Goal: Obtain resource: Download file/media

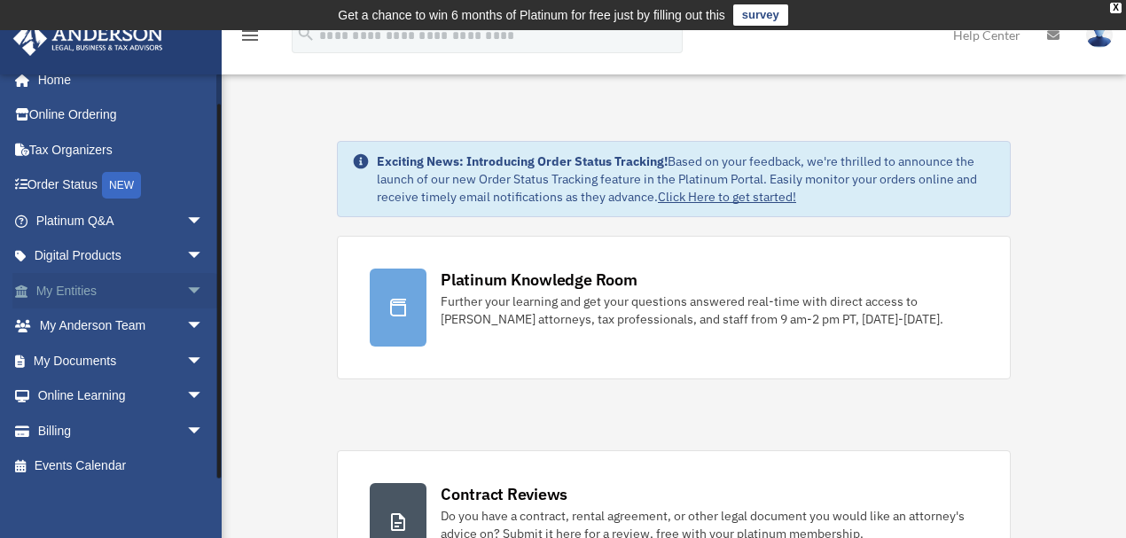
scroll to position [24, 0]
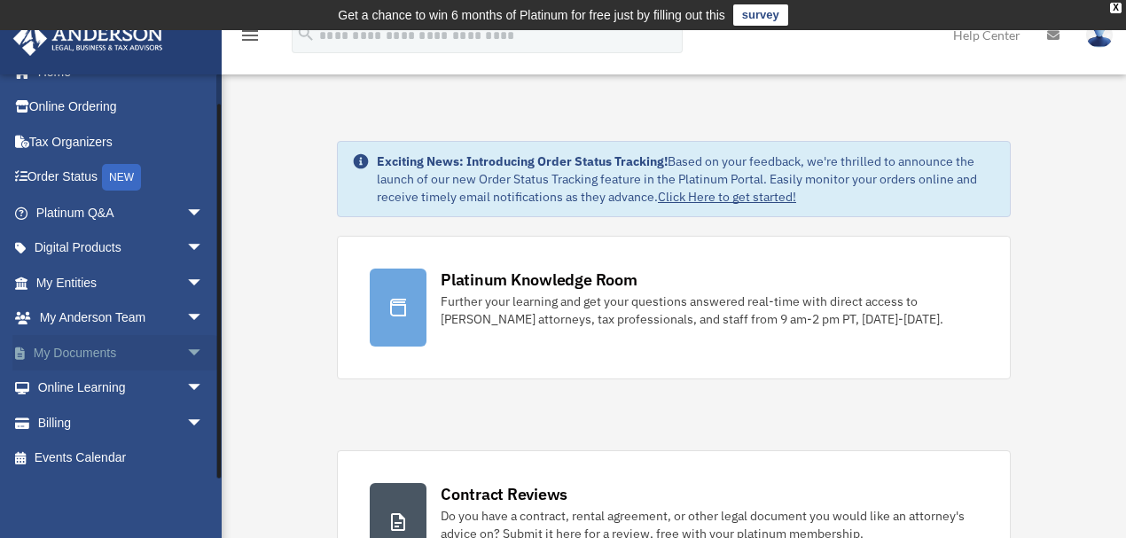
click at [186, 348] on span "arrow_drop_down" at bounding box center [203, 353] width 35 height 36
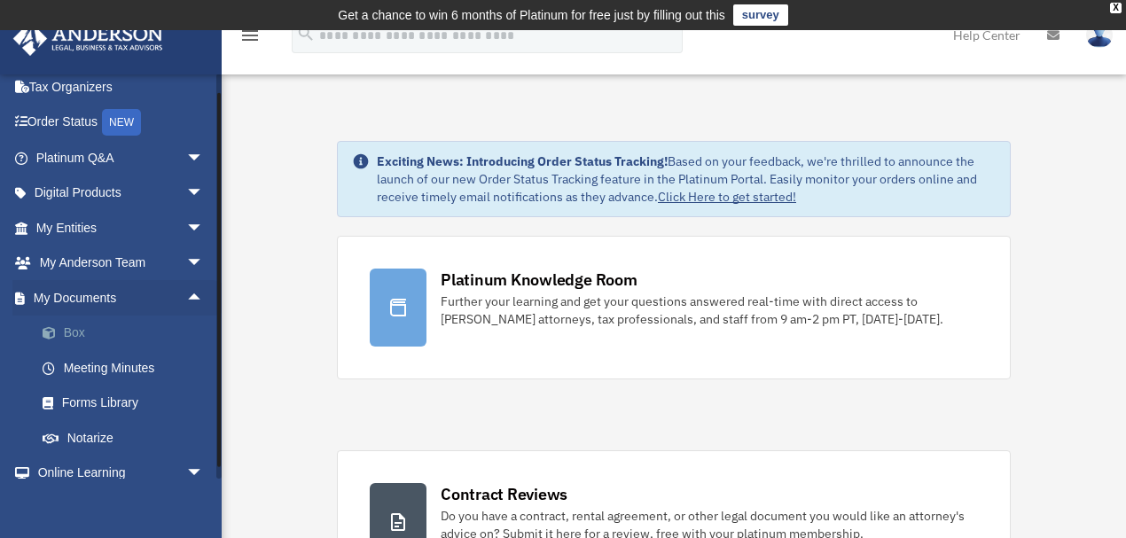
scroll to position [103, 0]
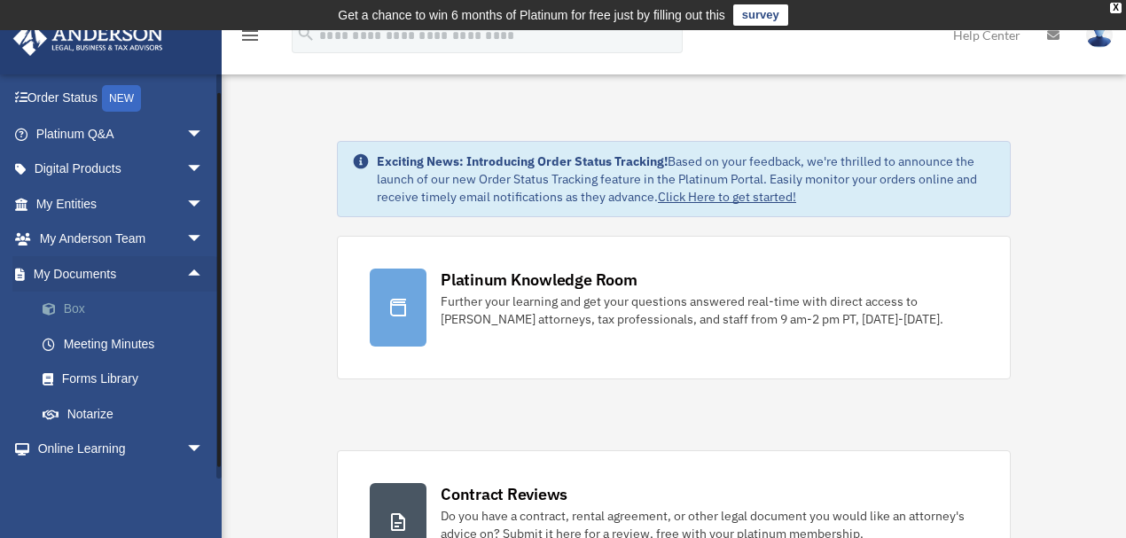
click at [76, 306] on link "Box" at bounding box center [128, 309] width 206 height 35
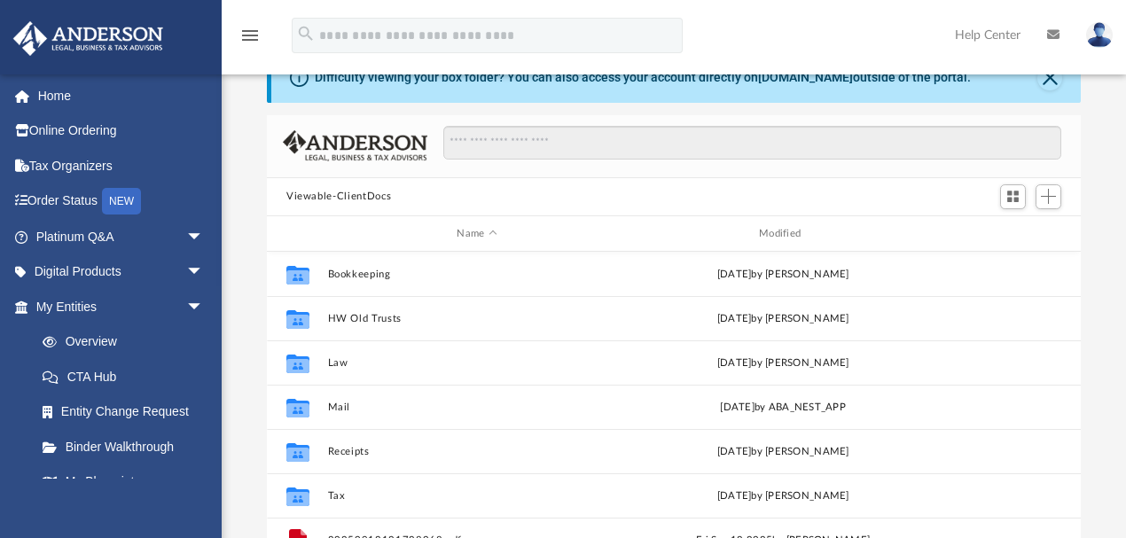
scroll to position [394, 805]
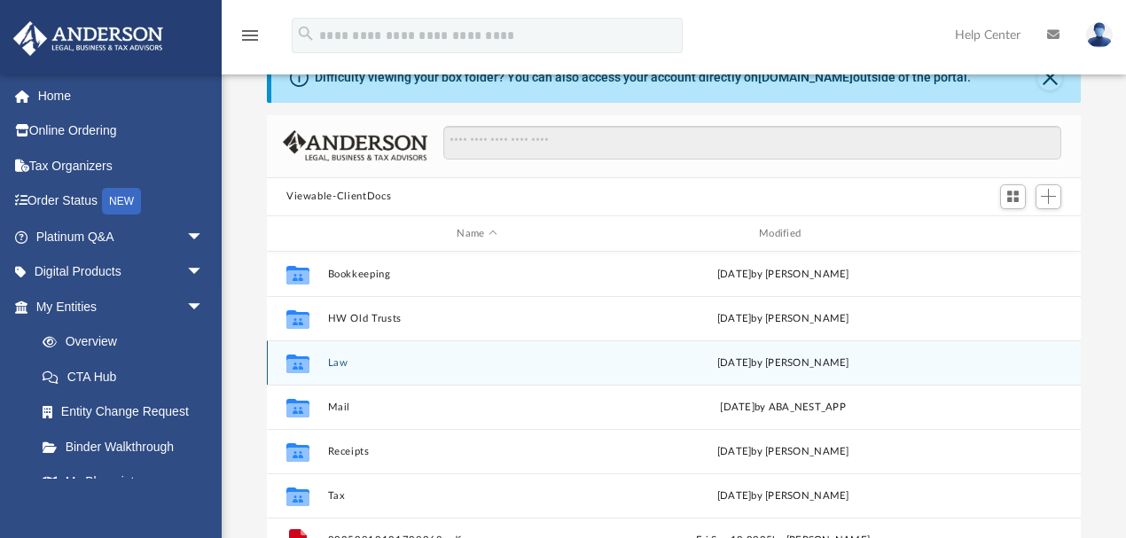
drag, startPoint x: 351, startPoint y: 369, endPoint x: 471, endPoint y: 341, distance: 123.0
click at [351, 369] on div "Collaborated Folder Law [DATE] by [PERSON_NAME]" at bounding box center [674, 363] width 814 height 44
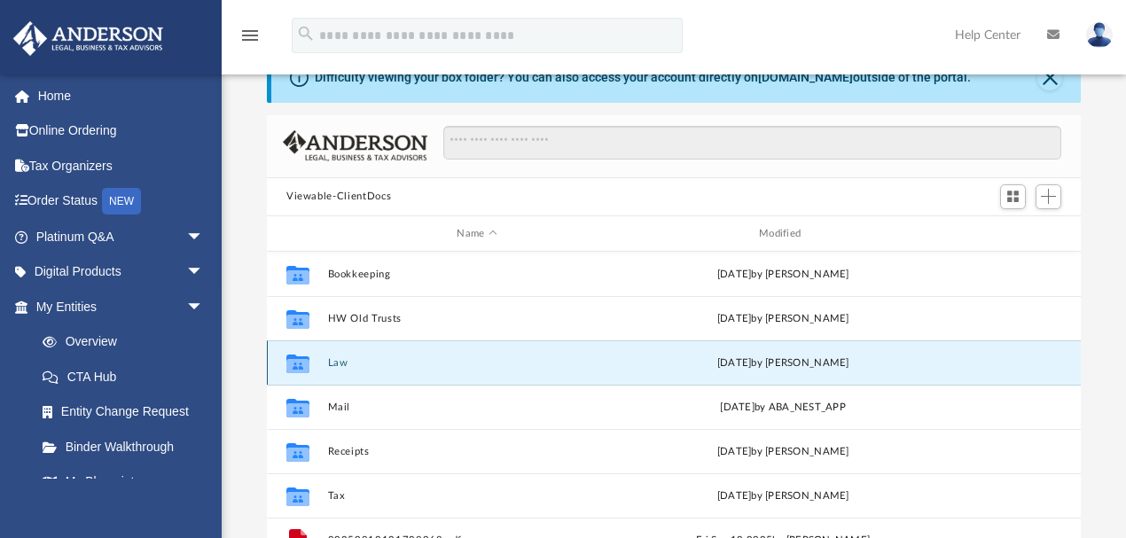
click at [329, 366] on button "Law" at bounding box center [477, 363] width 299 height 12
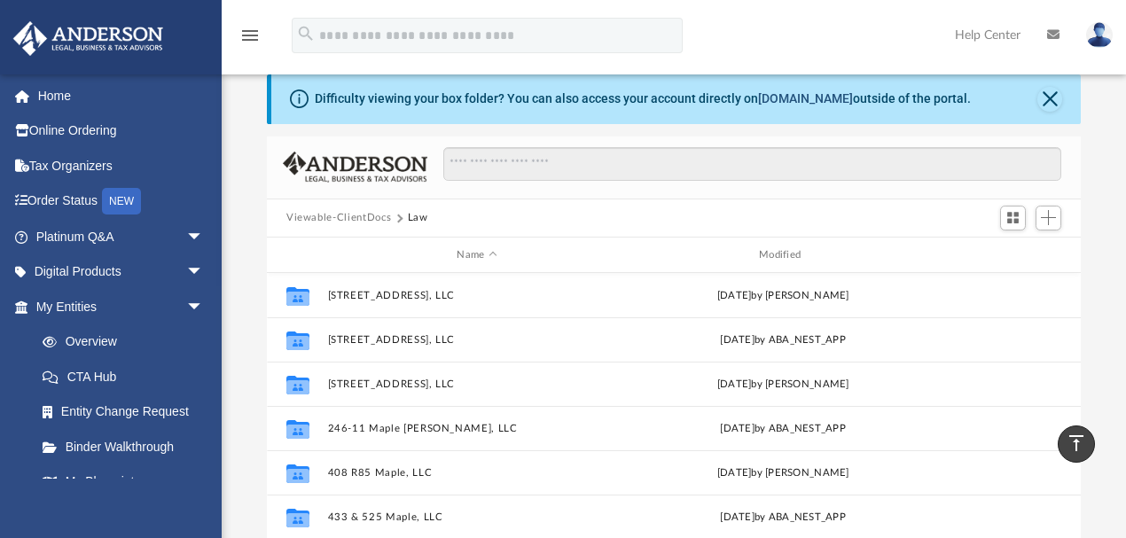
scroll to position [0, 0]
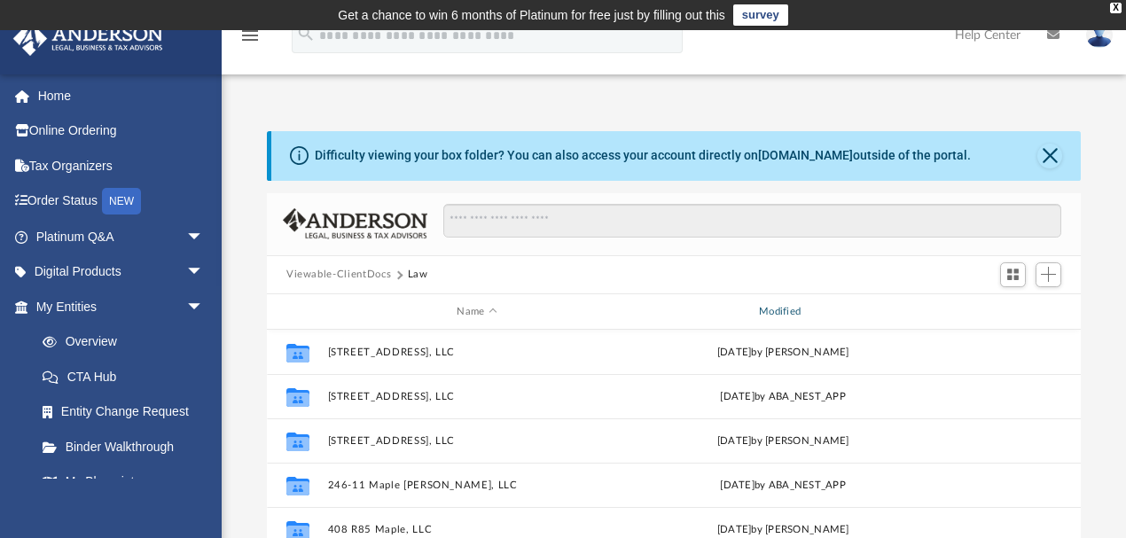
click at [778, 315] on div "Modified" at bounding box center [782, 312] width 299 height 16
click at [772, 310] on div "Modified" at bounding box center [782, 312] width 299 height 16
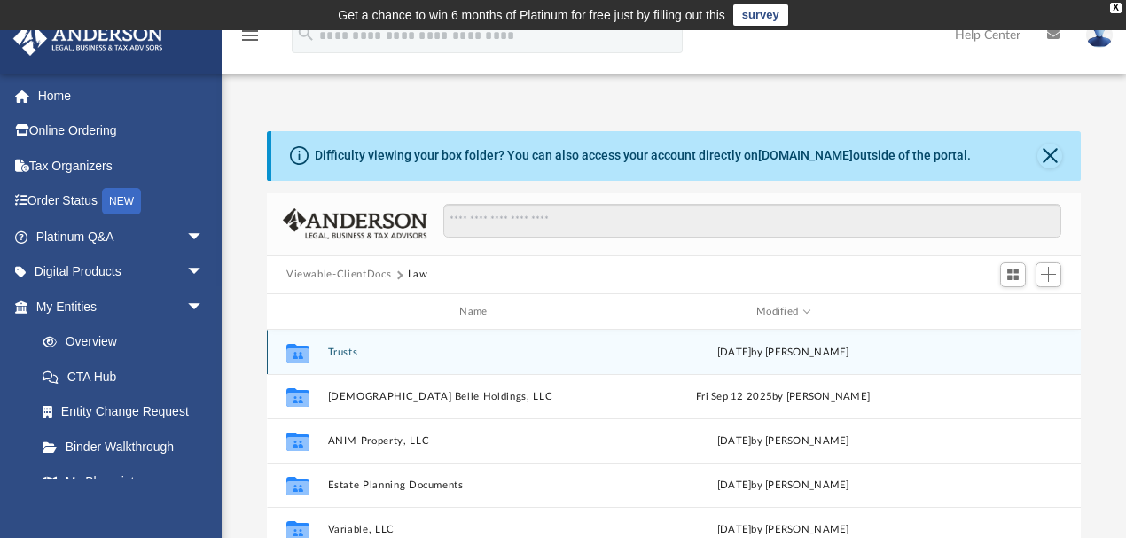
click at [752, 354] on span "[DATE]" at bounding box center [734, 353] width 35 height 10
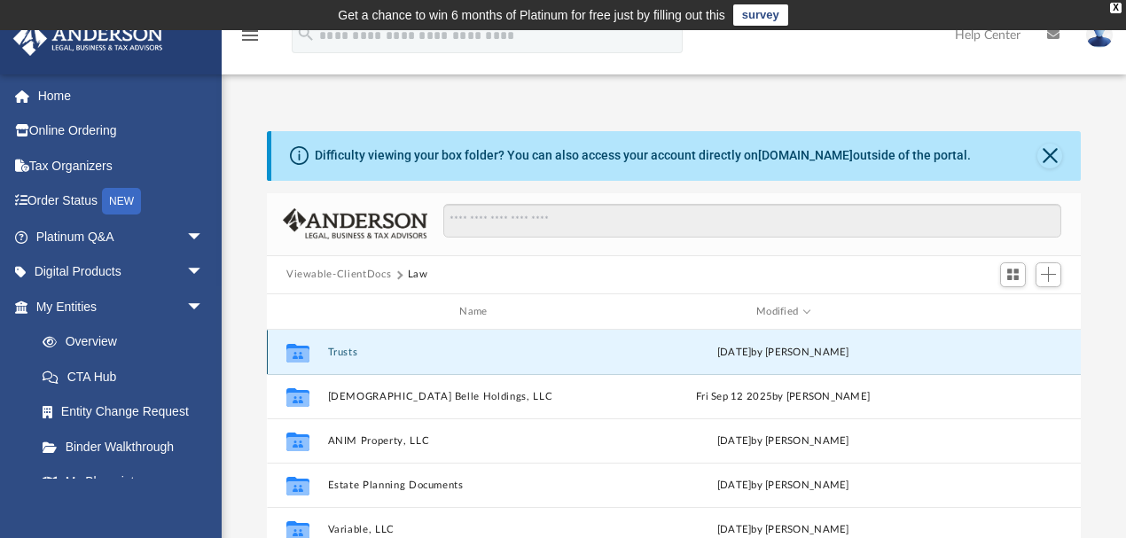
click at [342, 349] on button "Trusts" at bounding box center [477, 353] width 299 height 12
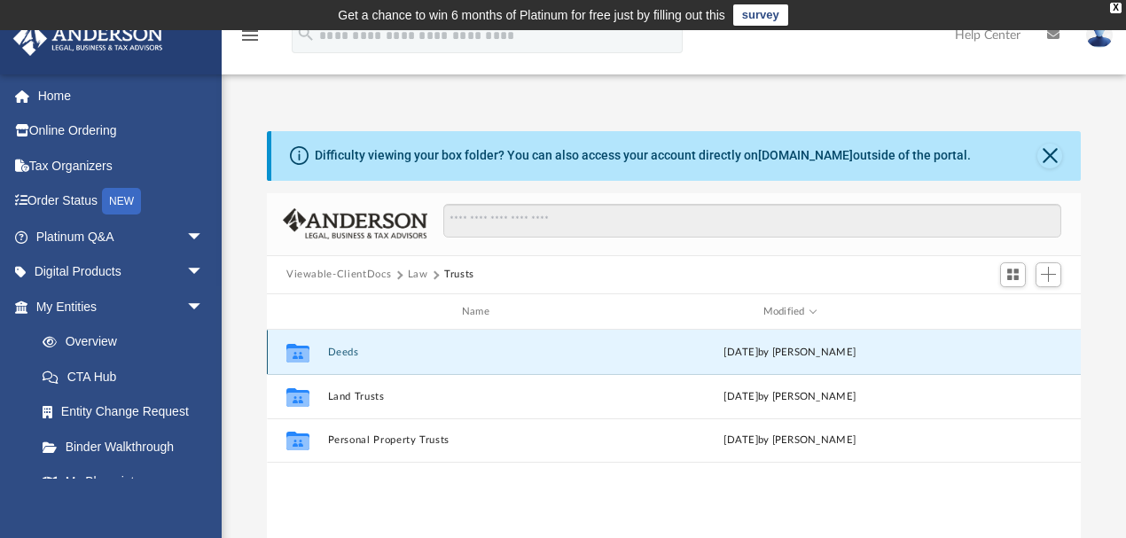
click at [346, 348] on button "Deeds" at bounding box center [479, 353] width 303 height 12
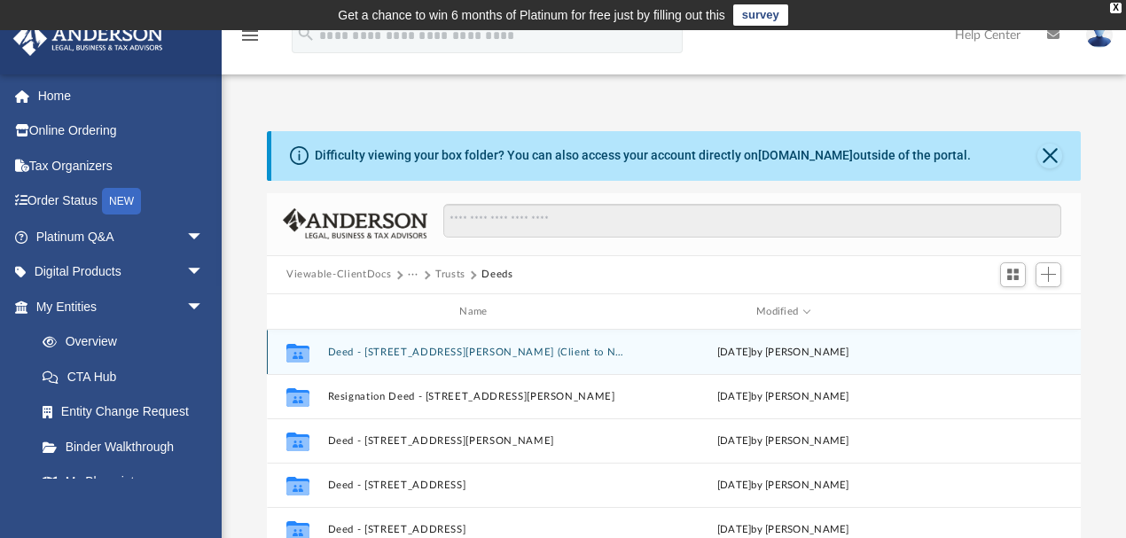
click at [443, 350] on button "Deed - [STREET_ADDRESS][PERSON_NAME] (Client to New Trust) (2nd Step)" at bounding box center [477, 353] width 299 height 12
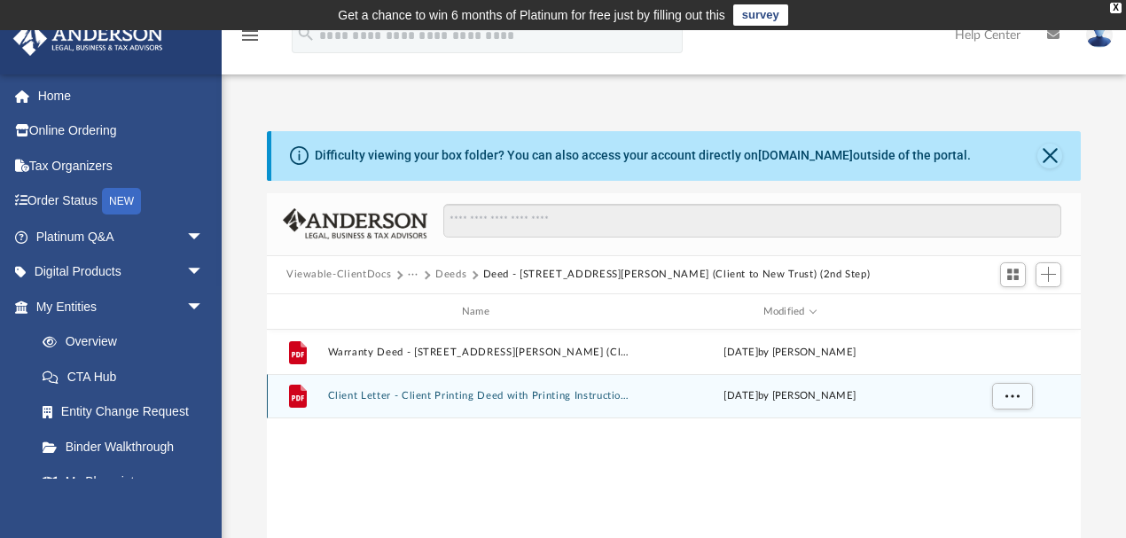
click at [458, 401] on button "Client Letter - Client Printing Deed with Printing Instructions.pdf" at bounding box center [479, 397] width 303 height 12
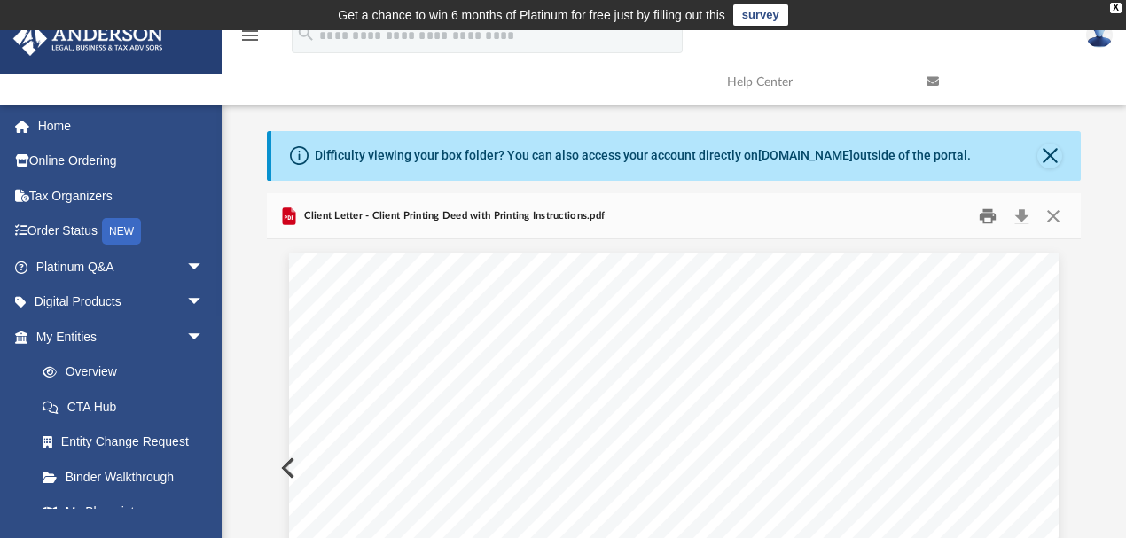
click at [985, 214] on button "Print" at bounding box center [988, 215] width 35 height 27
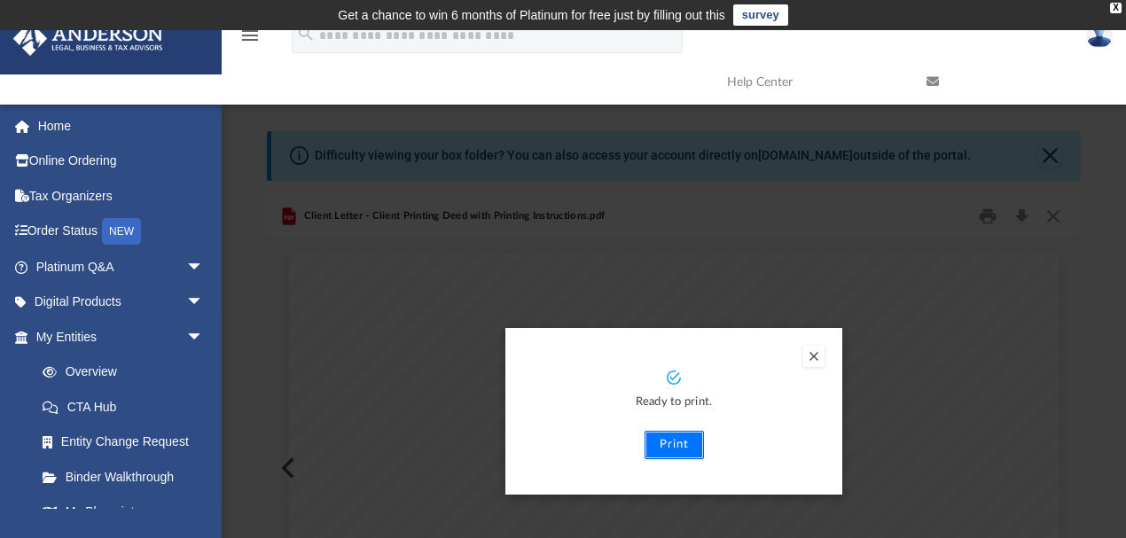
click at [674, 442] on button "Print" at bounding box center [674, 445] width 59 height 28
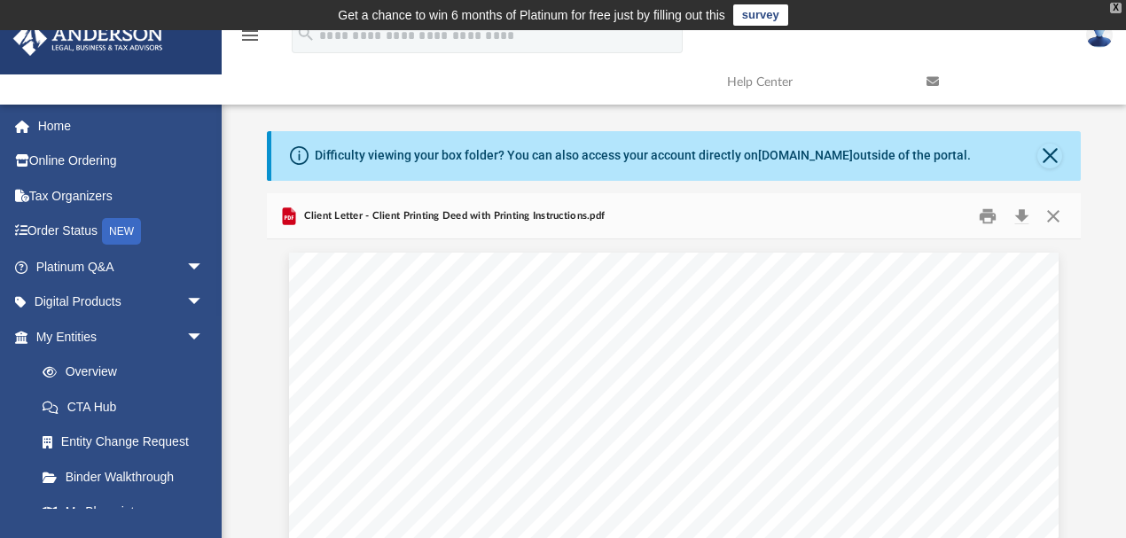
click at [1114, 7] on div "X" at bounding box center [1116, 8] width 12 height 11
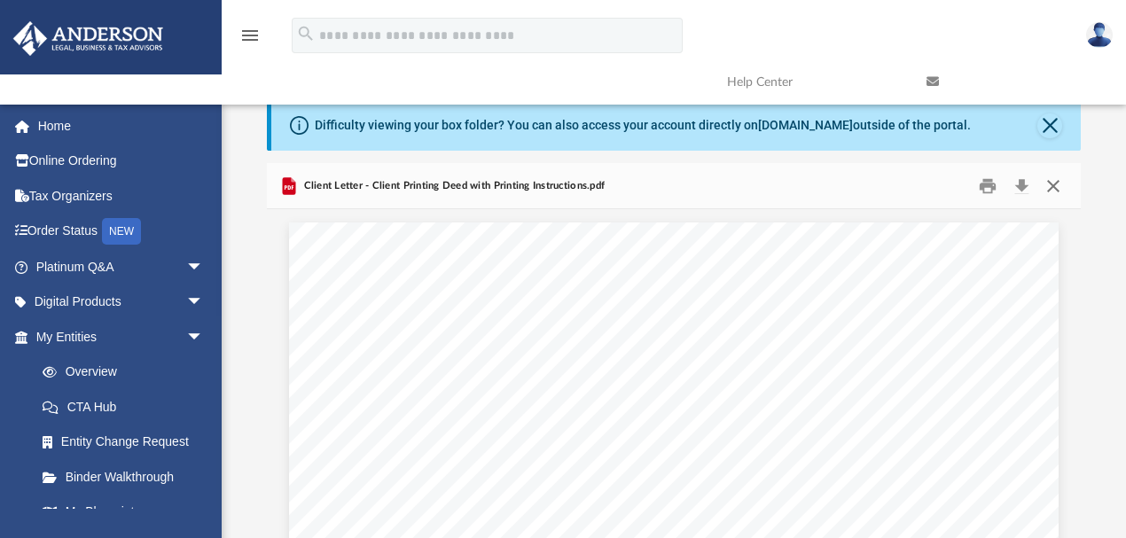
click at [1054, 183] on button "Close" at bounding box center [1054, 185] width 32 height 27
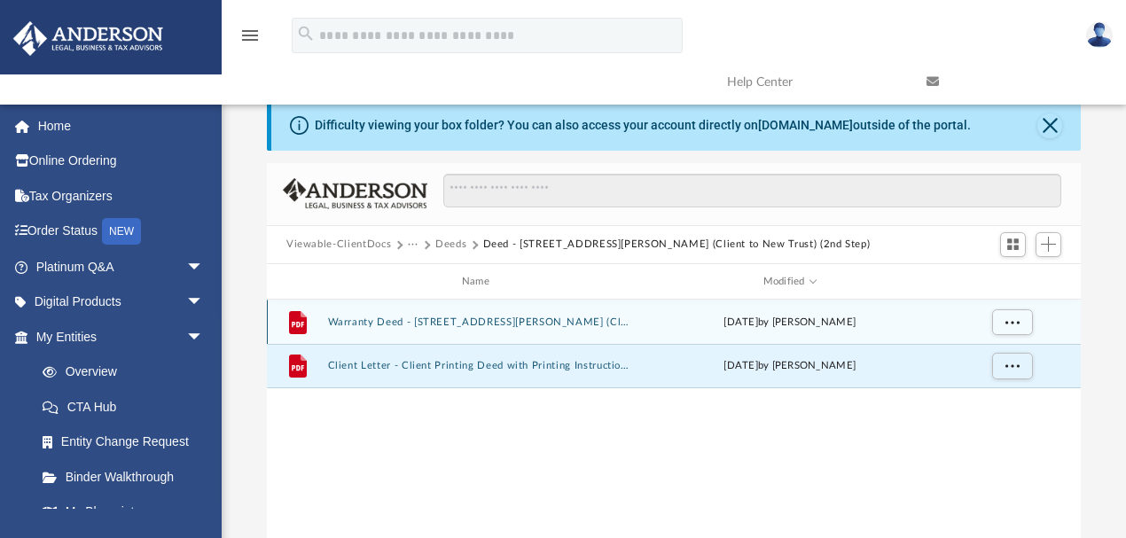
click at [534, 313] on div "File Warranty Deed - [STREET_ADDRESS][PERSON_NAME] (Client to New Trust).pdf [D…" at bounding box center [674, 322] width 814 height 44
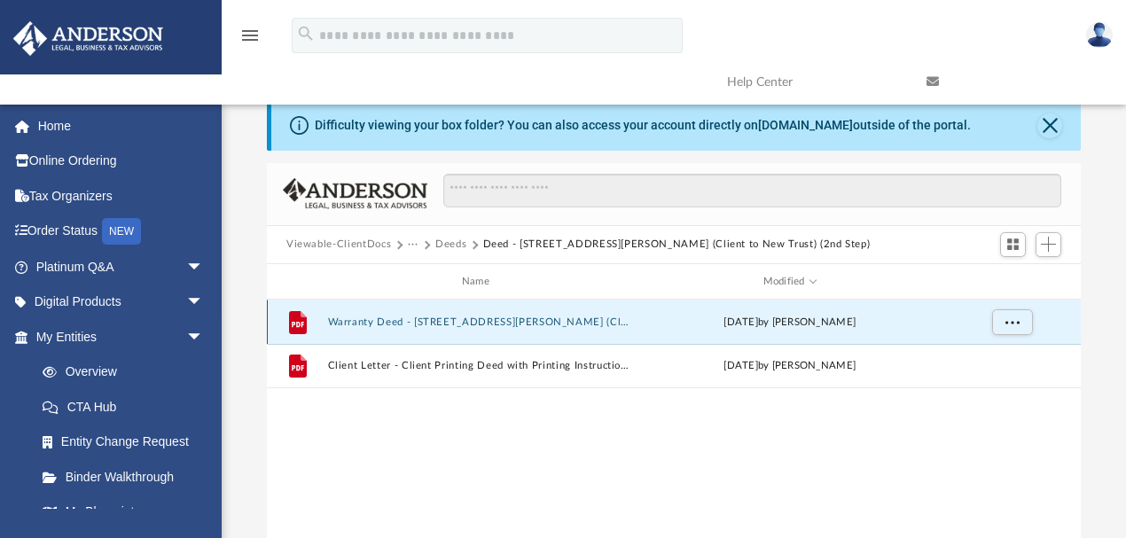
click at [521, 321] on button "Warranty Deed - [STREET_ADDRESS][PERSON_NAME] (Client to New Trust).pdf" at bounding box center [479, 323] width 303 height 12
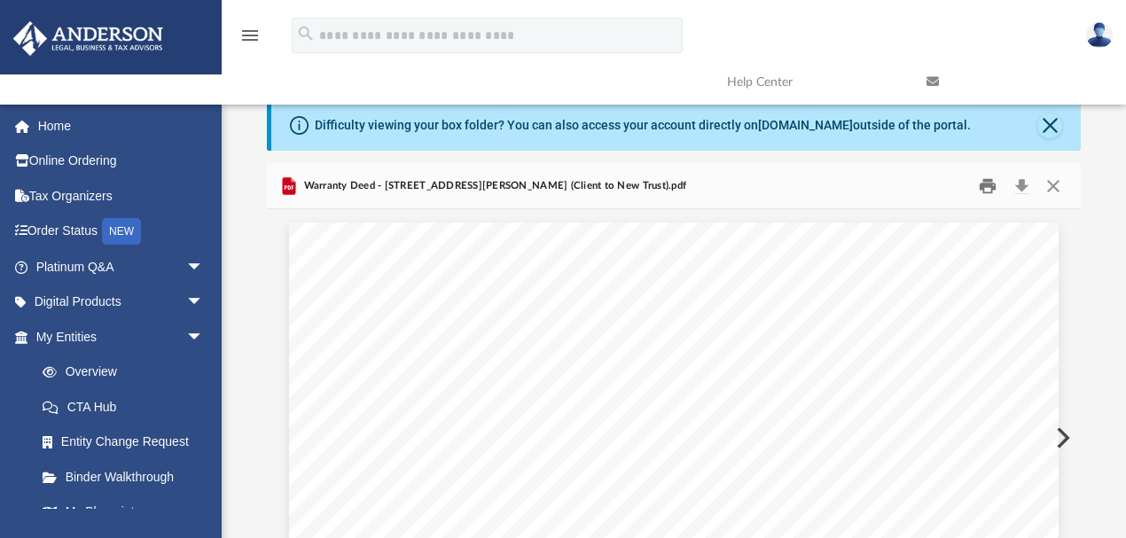
click at [993, 183] on button "Print" at bounding box center [988, 185] width 35 height 27
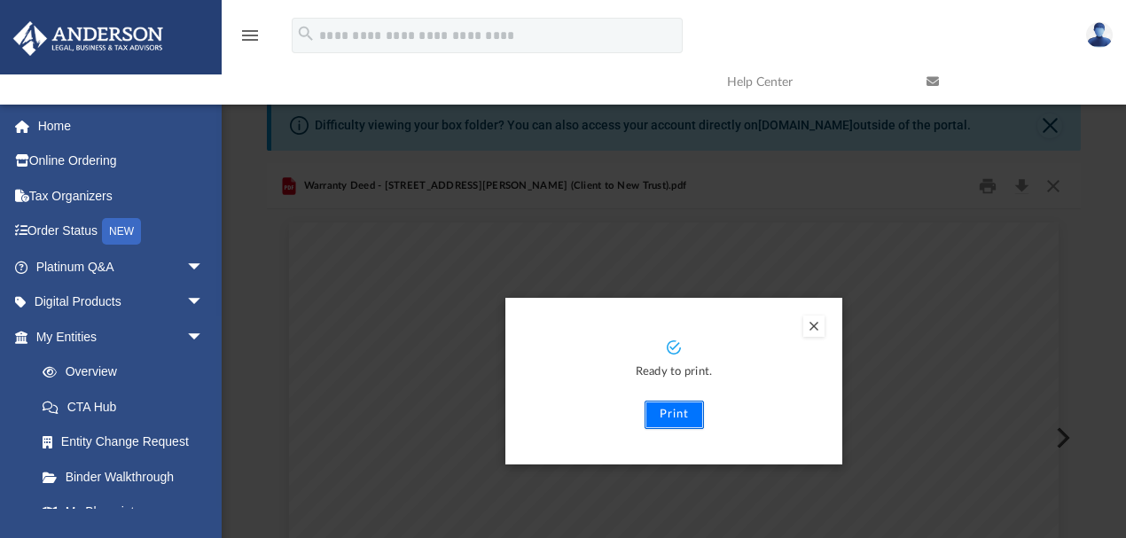
click at [678, 413] on button "Print" at bounding box center [674, 415] width 59 height 28
